Goal: Task Accomplishment & Management: Manage account settings

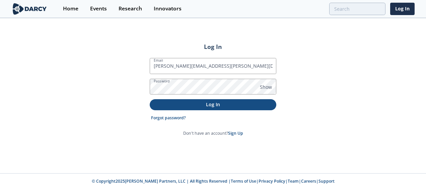
click at [196, 103] on p "Log In" at bounding box center [212, 104] width 117 height 7
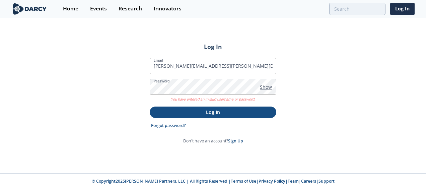
click at [270, 87] on span "Show" at bounding box center [266, 86] width 12 height 7
click at [206, 112] on p "Log In" at bounding box center [212, 112] width 117 height 7
click at [164, 125] on link "Forgot password?" at bounding box center [168, 126] width 35 height 6
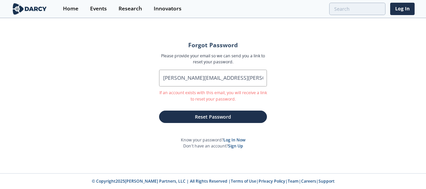
click at [316, 134] on div "Forgot Password Please provide your email so we can send you a link to reset yo…" at bounding box center [213, 96] width 426 height 154
click at [5, 76] on div "Forgot Password Please provide your email so we can send you a link to reset yo…" at bounding box center [213, 96] width 426 height 154
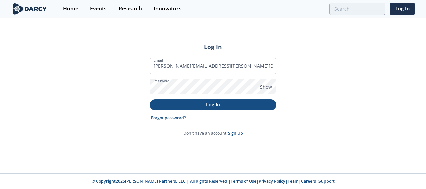
click at [211, 106] on p "Log In" at bounding box center [212, 104] width 117 height 7
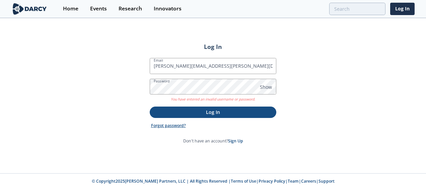
click at [166, 127] on link "Forgot password?" at bounding box center [168, 126] width 35 height 6
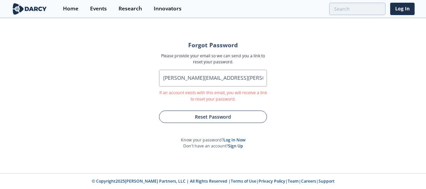
click at [226, 113] on button "Reset Password" at bounding box center [213, 117] width 108 height 12
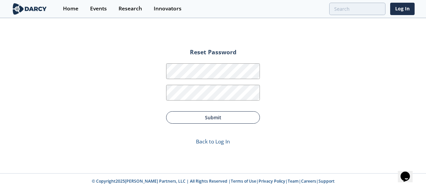
click at [217, 119] on button "Submit" at bounding box center [213, 117] width 94 height 12
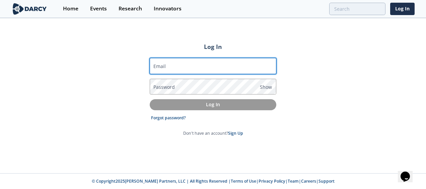
click at [182, 66] on input "Email" at bounding box center [213, 66] width 127 height 16
type input "[PERSON_NAME][EMAIL_ADDRESS][PERSON_NAME][DOMAIN_NAME]"
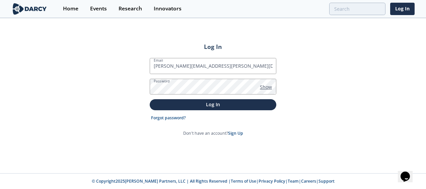
click at [269, 87] on span "Show" at bounding box center [266, 86] width 12 height 7
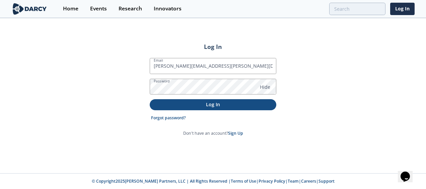
click at [232, 104] on p "Log In" at bounding box center [212, 104] width 117 height 7
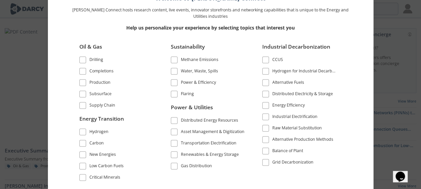
click at [82, 92] on span at bounding box center [82, 94] width 5 height 5
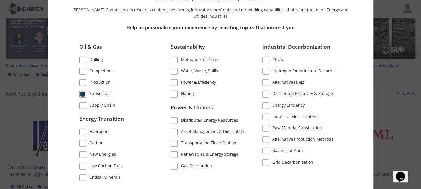
click at [97, 95] on div "Subsurface" at bounding box center [100, 95] width 22 height 8
click at [94, 92] on div "Subsurface" at bounding box center [100, 95] width 22 height 8
click at [357, 72] on div "Welcome to Darcy Connect Darcy Connect hosts research content, live events, inn…" at bounding box center [210, 84] width 319 height 209
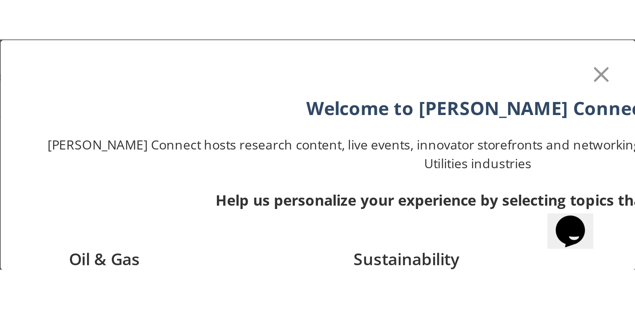
scroll to position [320, 0]
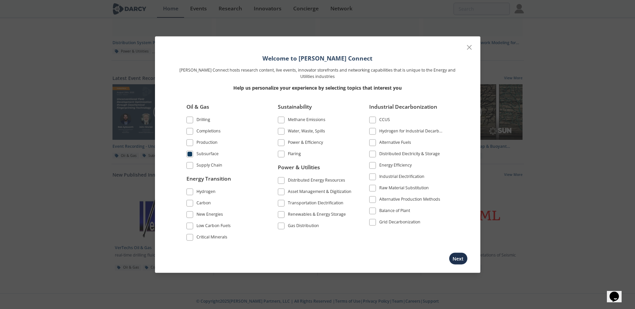
click at [191, 144] on span at bounding box center [190, 143] width 5 height 5
click at [426, 189] on button "Next" at bounding box center [458, 259] width 19 height 12
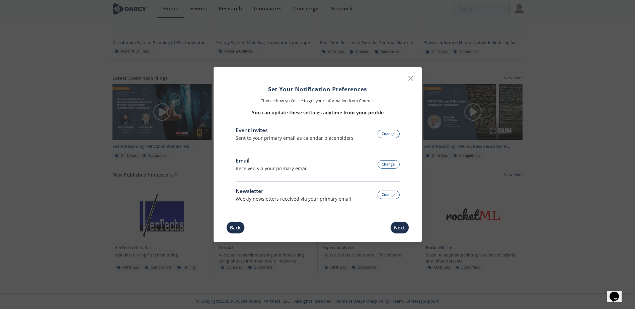
scroll to position [317, 0]
click at [400, 189] on button "Next" at bounding box center [400, 228] width 19 height 12
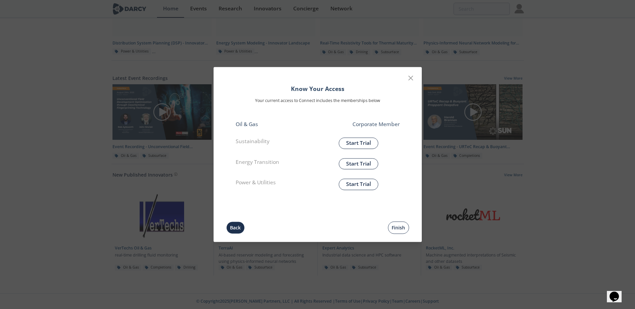
click at [397, 189] on button "Finish" at bounding box center [398, 228] width 21 height 12
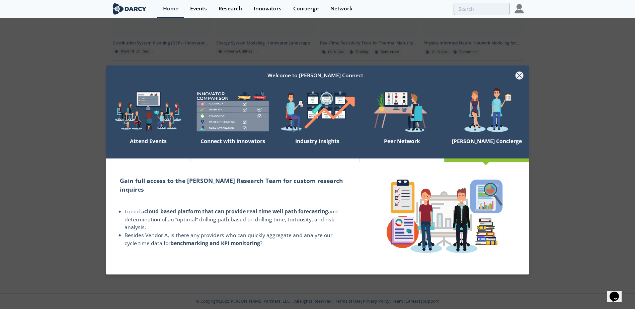
click at [426, 77] on icon at bounding box center [519, 75] width 8 height 8
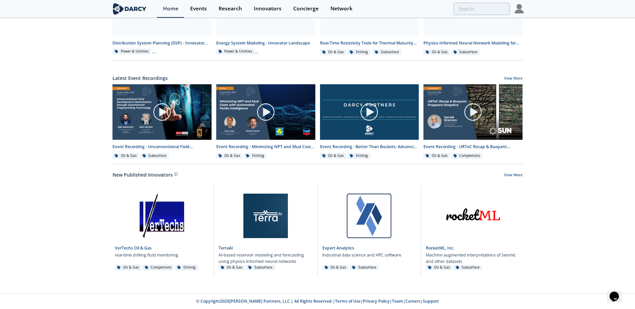
scroll to position [0, 0]
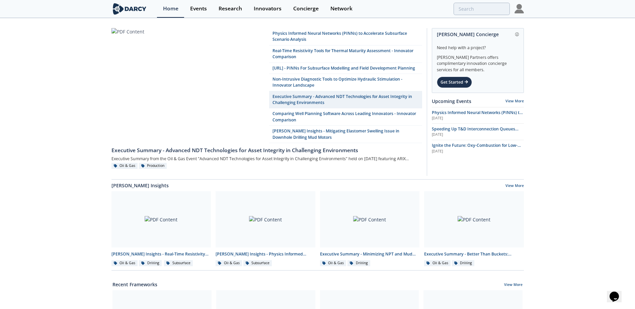
click at [426, 9] on img at bounding box center [519, 8] width 9 height 9
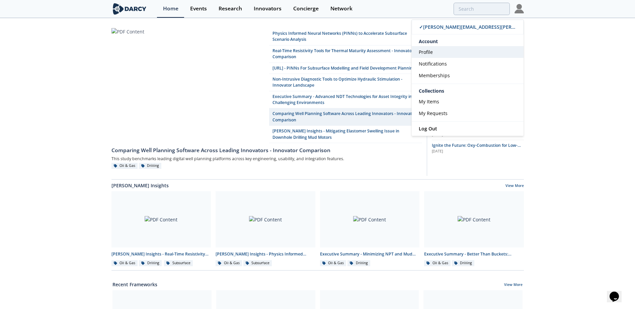
click at [424, 52] on span "Profile" at bounding box center [426, 52] width 14 height 6
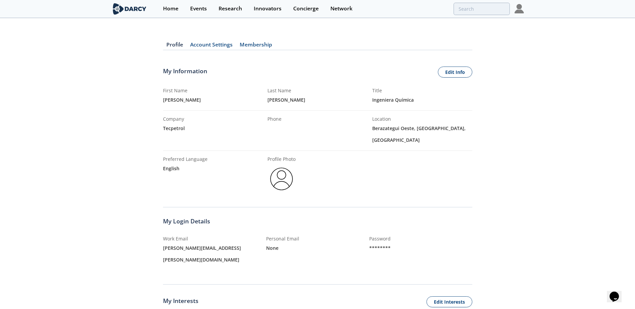
click at [175, 168] on div "english" at bounding box center [213, 169] width 100 height 12
click at [426, 72] on link "Edit Info" at bounding box center [455, 72] width 34 height 11
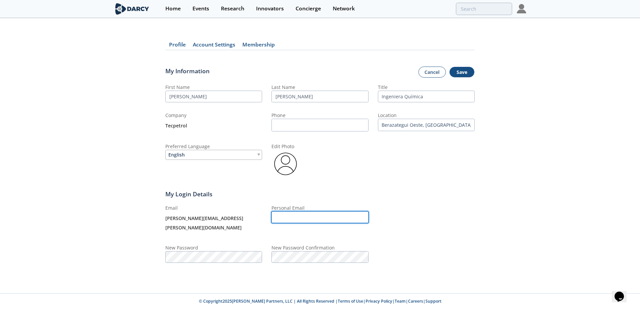
type input "[PERSON_NAME][EMAIL_ADDRESS][PERSON_NAME][DOMAIN_NAME]"
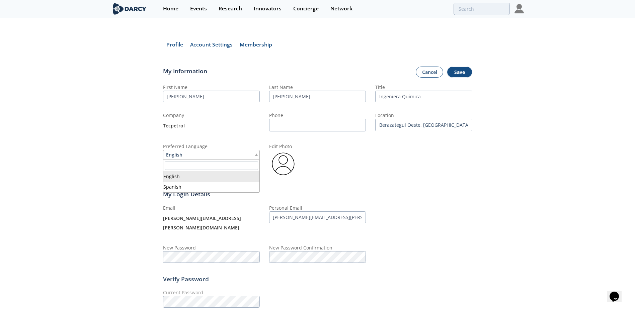
click at [258, 156] on div "English" at bounding box center [211, 155] width 97 height 10
click at [426, 71] on button "Save" at bounding box center [459, 72] width 25 height 11
click at [426, 75] on button "Save" at bounding box center [459, 72] width 25 height 11
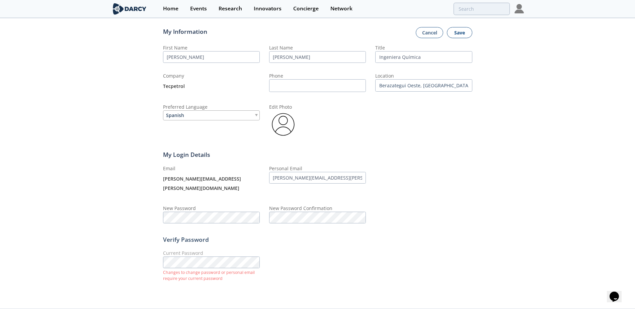
click at [426, 32] on button "Save" at bounding box center [459, 32] width 25 height 11
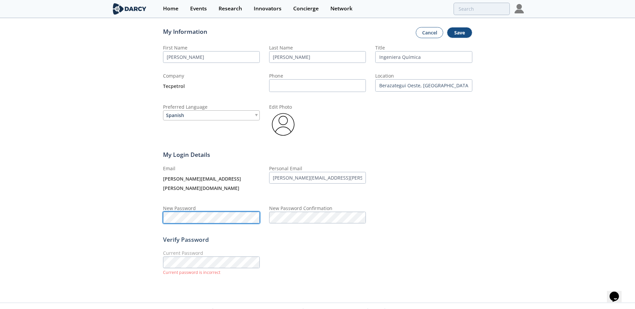
click at [150, 189] on div "Profile Account Settings Membership My Information Cancel Save First Name Claud…" at bounding box center [317, 141] width 635 height 305
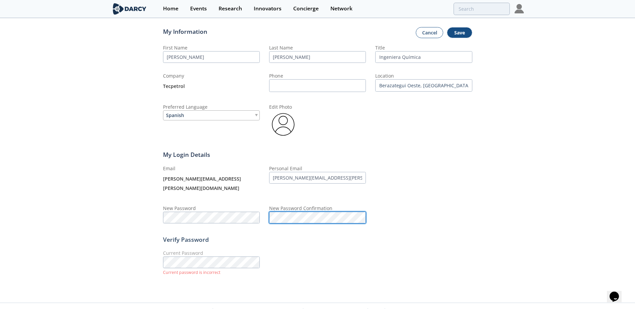
click at [263, 189] on div "Email claudia.chavez@tecpetrol.com Personal Email claudia.chavez@tecpetrol.com …" at bounding box center [317, 194] width 309 height 59
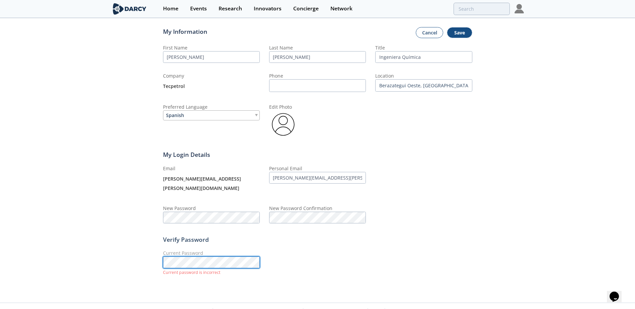
click at [147, 189] on div "Profile Account Settings Membership My Information Cancel Save First Name Claud…" at bounding box center [317, 141] width 635 height 305
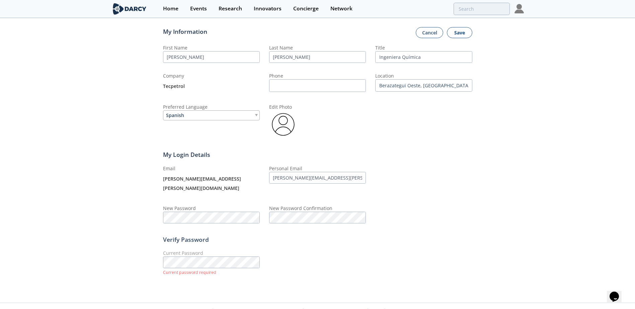
click at [426, 34] on button "Save" at bounding box center [459, 32] width 25 height 11
click at [426, 30] on button "Save" at bounding box center [459, 32] width 25 height 11
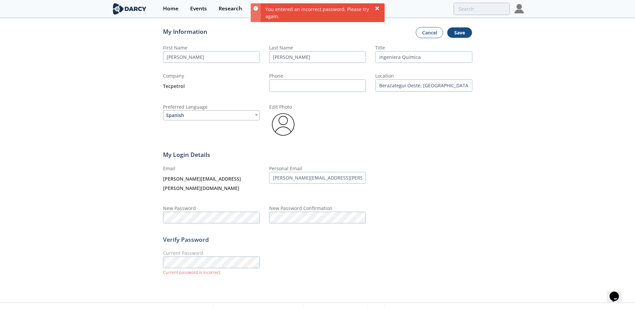
click at [377, 9] on icon at bounding box center [377, 8] width 4 height 4
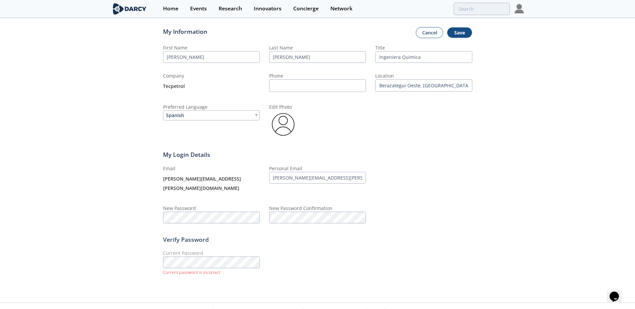
click at [426, 8] on img at bounding box center [519, 8] width 9 height 9
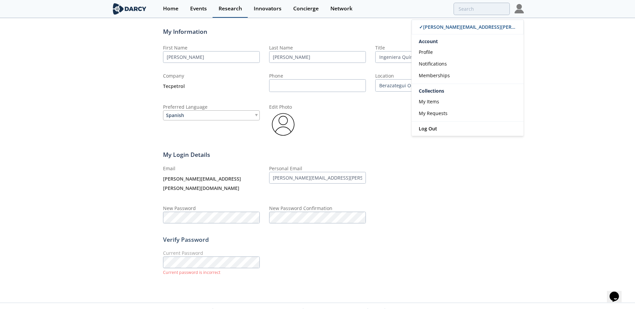
click at [224, 8] on div "Research" at bounding box center [230, 8] width 23 height 5
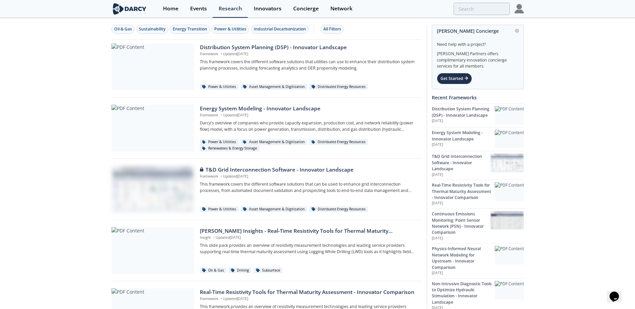
click at [426, 6] on img at bounding box center [519, 8] width 9 height 9
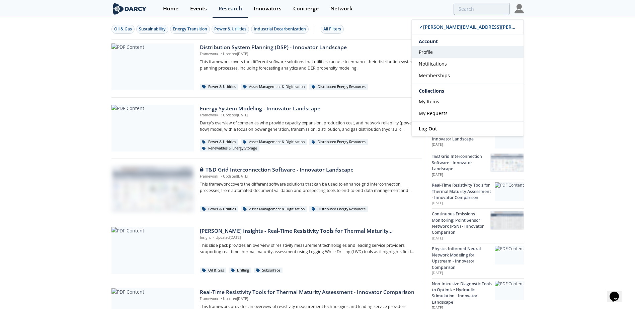
click at [426, 53] on span "Profile" at bounding box center [426, 52] width 14 height 6
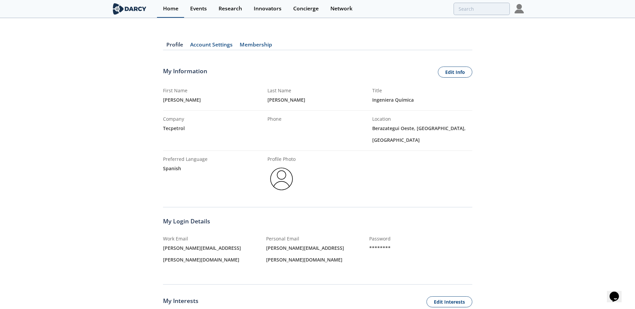
click at [176, 9] on div "Home" at bounding box center [170, 8] width 15 height 5
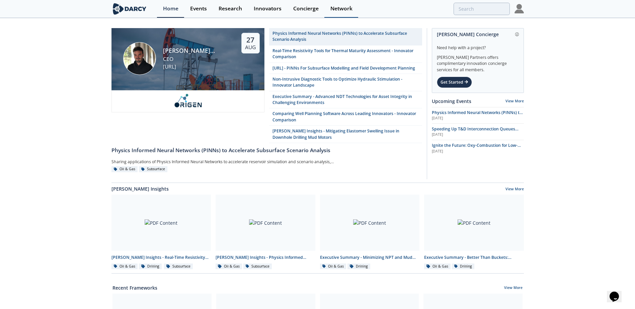
click at [344, 9] on div "Network" at bounding box center [342, 8] width 22 height 5
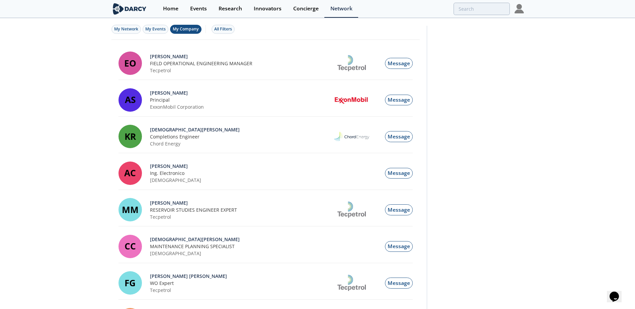
click at [187, 26] on span "My Company" at bounding box center [186, 29] width 26 height 6
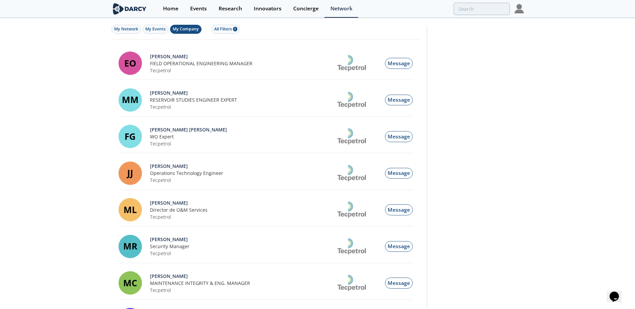
click at [426, 8] on img at bounding box center [519, 8] width 9 height 9
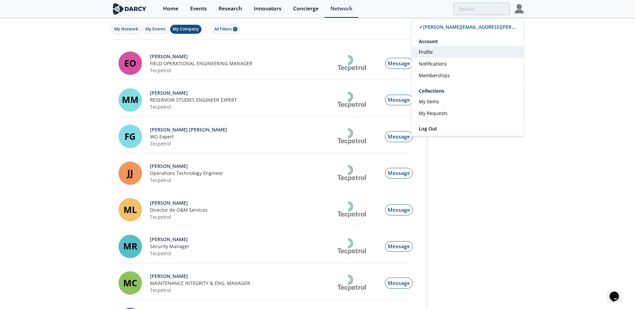
click at [426, 48] on link "Profile" at bounding box center [468, 52] width 112 height 12
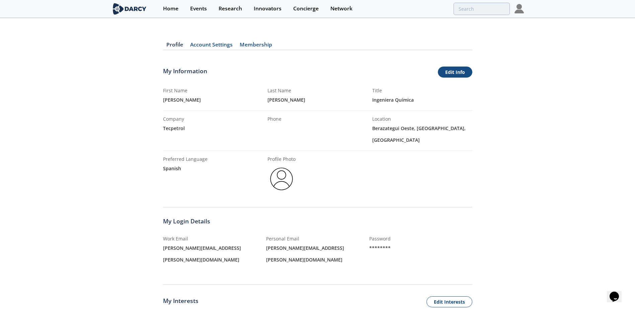
click at [426, 72] on link "Edit Info" at bounding box center [455, 72] width 34 height 11
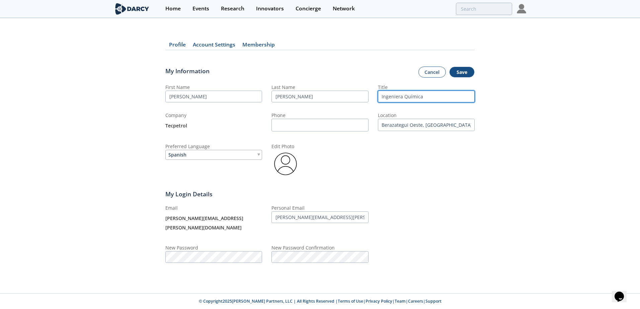
drag, startPoint x: 382, startPoint y: 97, endPoint x: 433, endPoint y: 98, distance: 51.6
click at [426, 98] on input "Ingeniera Química" at bounding box center [426, 97] width 97 height 12
type input "Plant Manager"
click at [426, 70] on button "Save" at bounding box center [461, 72] width 25 height 11
